Goal: Navigation & Orientation: Find specific page/section

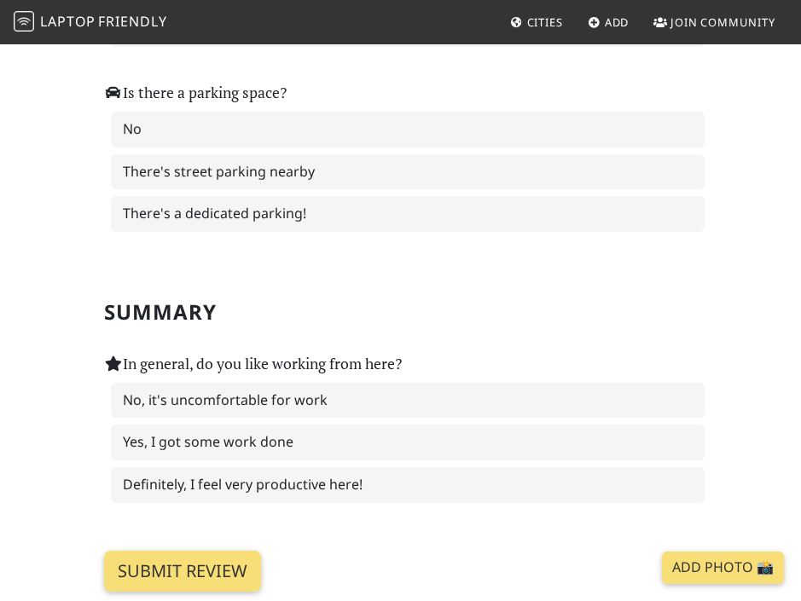
scroll to position [4385, 0]
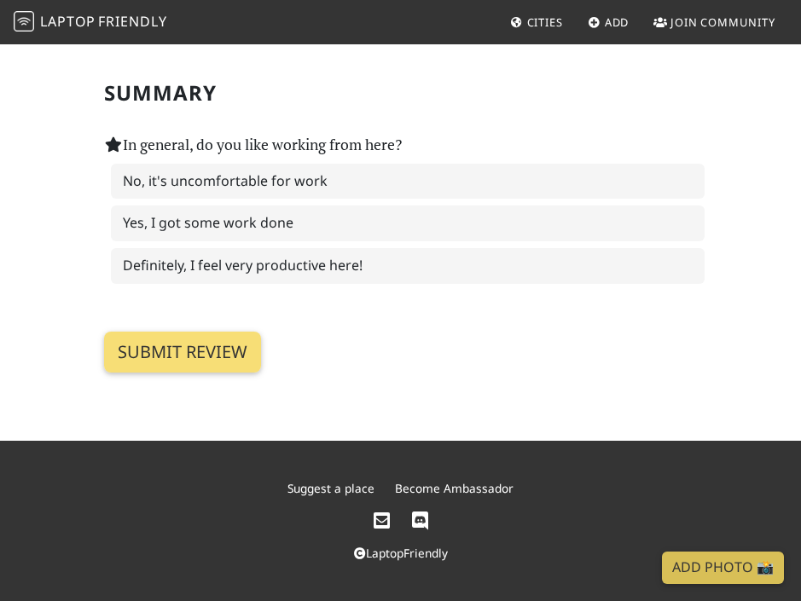
click at [121, 27] on span "Friendly" at bounding box center [132, 21] width 68 height 19
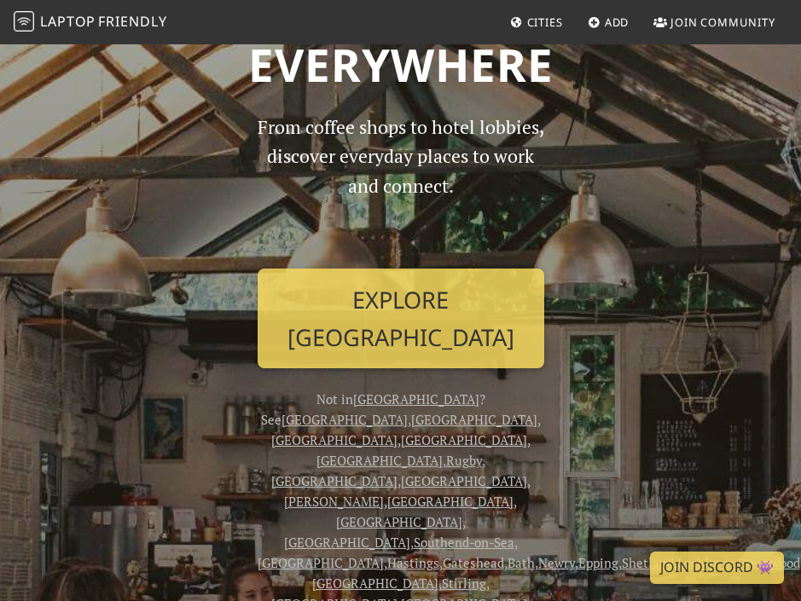
scroll to position [107, 0]
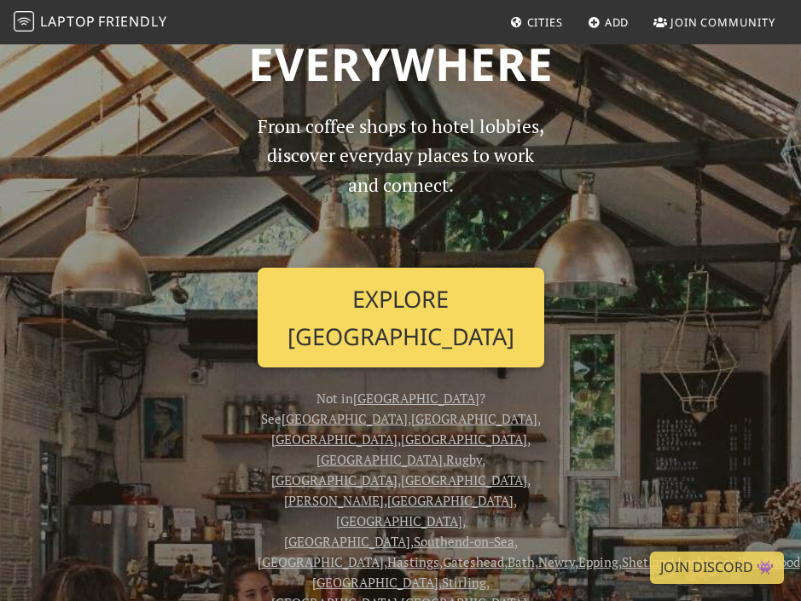
click at [491, 313] on link "Explore [GEOGRAPHIC_DATA]" at bounding box center [401, 318] width 287 height 100
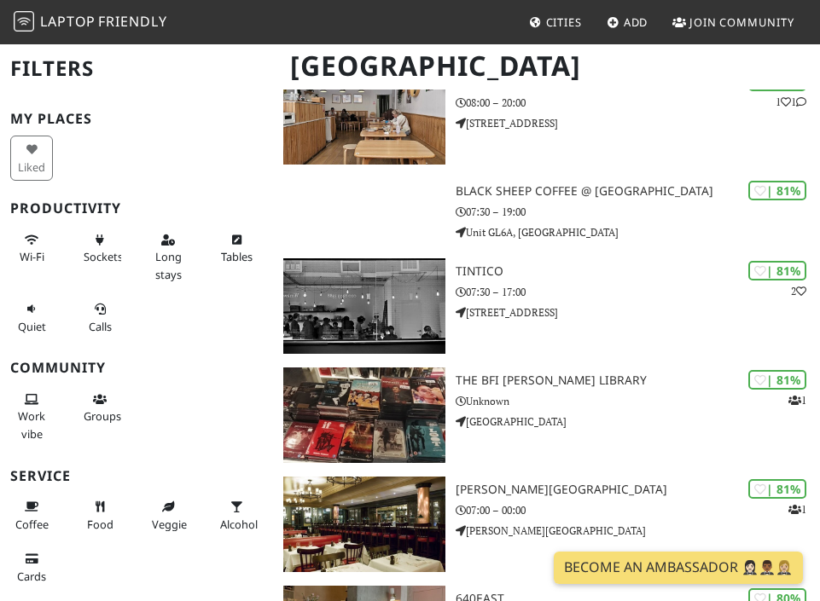
scroll to position [5579, 0]
